Goal: Transaction & Acquisition: Purchase product/service

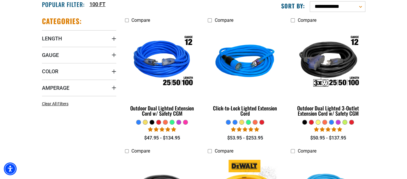
scroll to position [163, 0]
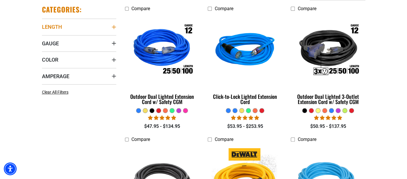
click at [113, 26] on icon "Length" at bounding box center [114, 27] width 5 height 5
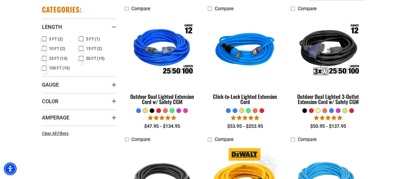
click at [43, 69] on icon at bounding box center [44, 69] width 5 height 8
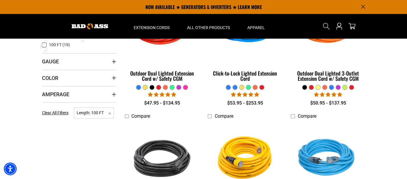
scroll to position [175, 0]
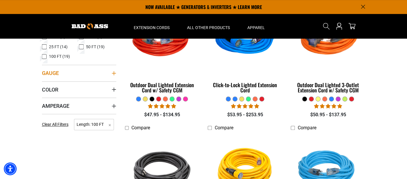
click at [113, 75] on icon "Gauge" at bounding box center [114, 73] width 5 height 5
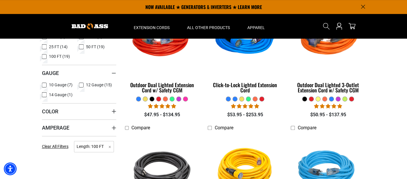
click at [82, 87] on rect at bounding box center [81, 85] width 5 height 5
click at [46, 94] on icon at bounding box center [44, 95] width 5 height 8
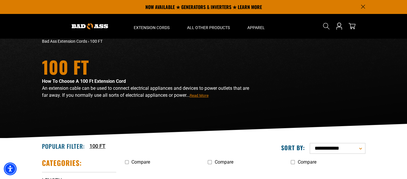
scroll to position [6, 0]
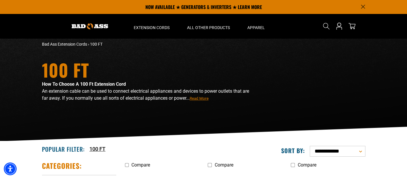
click at [207, 100] on span "Read More" at bounding box center [199, 98] width 19 height 4
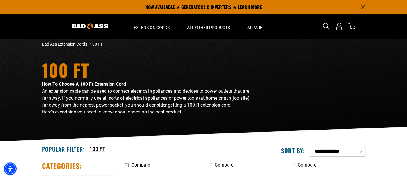
click at [20, 106] on div "100 FT How To Choose A 100 Ft Extension Cord An extension cable can be used to …" at bounding box center [203, 86] width 407 height 109
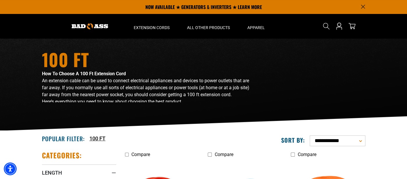
scroll to position [18, 0]
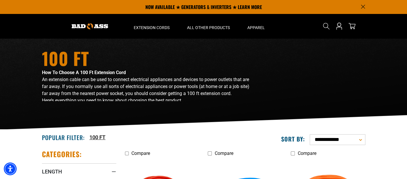
click at [99, 87] on p "An extension cable can be used to connect electrical appliances and devices to …" at bounding box center [148, 86] width 213 height 21
click at [244, 88] on p "An extension cable can be used to connect electrical appliances and devices to …" at bounding box center [148, 86] width 213 height 21
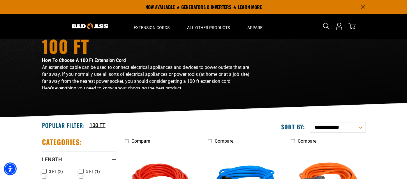
scroll to position [29, 0]
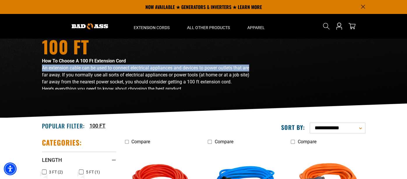
drag, startPoint x: 255, startPoint y: 60, endPoint x: 253, endPoint y: 69, distance: 9.4
click at [253, 69] on div "100 FT How To Choose A 100 Ft Extension Cord An extension cable can be used to …" at bounding box center [148, 64] width 221 height 52
click at [220, 79] on p "An extension cable can be used to connect electrical appliances and devices to …" at bounding box center [148, 75] width 213 height 21
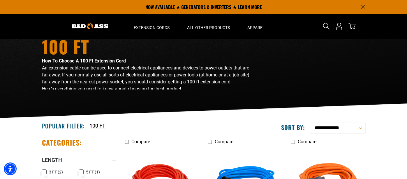
click at [220, 79] on p "An extension cable can be used to connect electrical appliances and devices to …" at bounding box center [148, 75] width 213 height 21
click at [60, 50] on h1 "100 FT" at bounding box center [148, 46] width 213 height 17
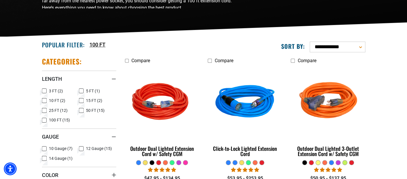
scroll to position [122, 0]
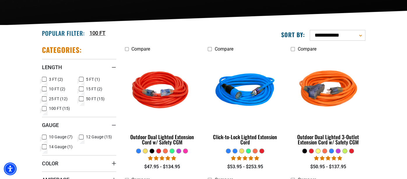
scroll to position [175, 0]
